Goal: Check status: Check status

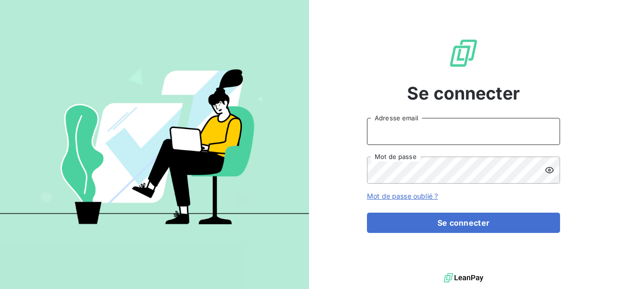
click at [432, 134] on input "Adresse email" at bounding box center [463, 131] width 193 height 27
type input "[PERSON_NAME][EMAIL_ADDRESS][DOMAIN_NAME]"
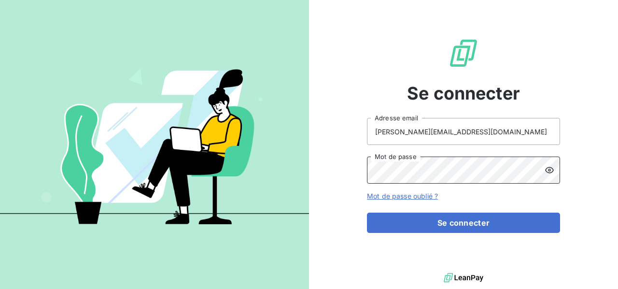
click at [367, 213] on button "Se connecter" at bounding box center [463, 223] width 193 height 20
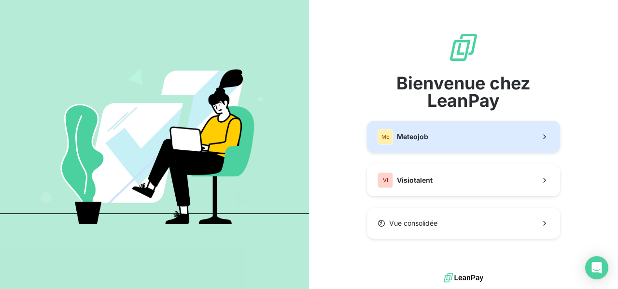
click at [492, 141] on button "ME Meteojob" at bounding box center [463, 137] width 193 height 32
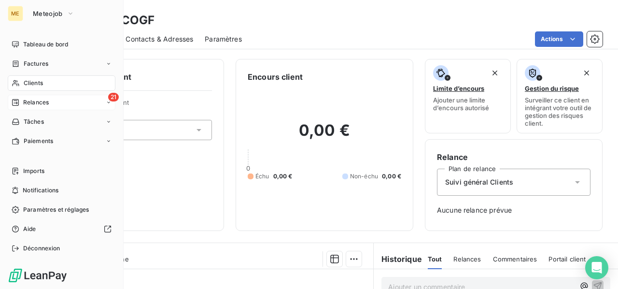
click at [39, 107] on div "21 Relances" at bounding box center [62, 102] width 108 height 15
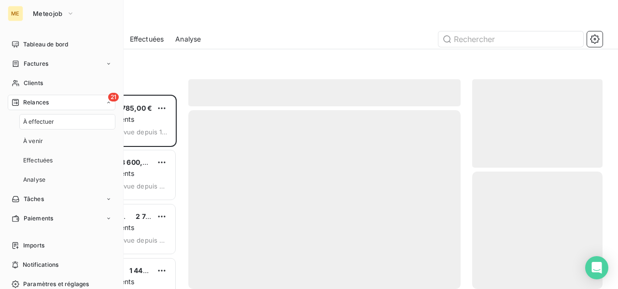
scroll to position [186, 123]
